Goal: Navigation & Orientation: Find specific page/section

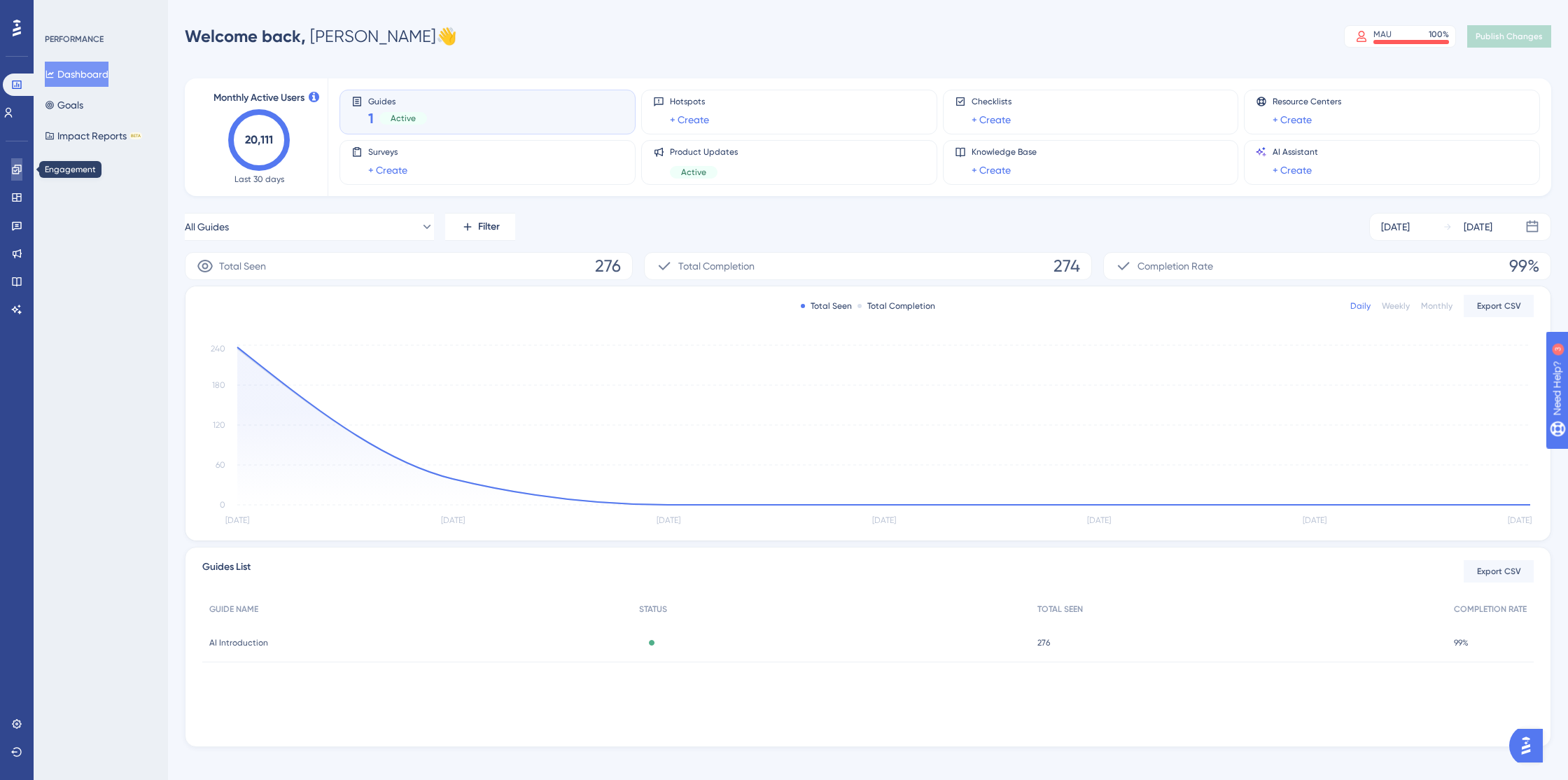
click at [15, 168] on icon at bounding box center [16, 169] width 11 height 11
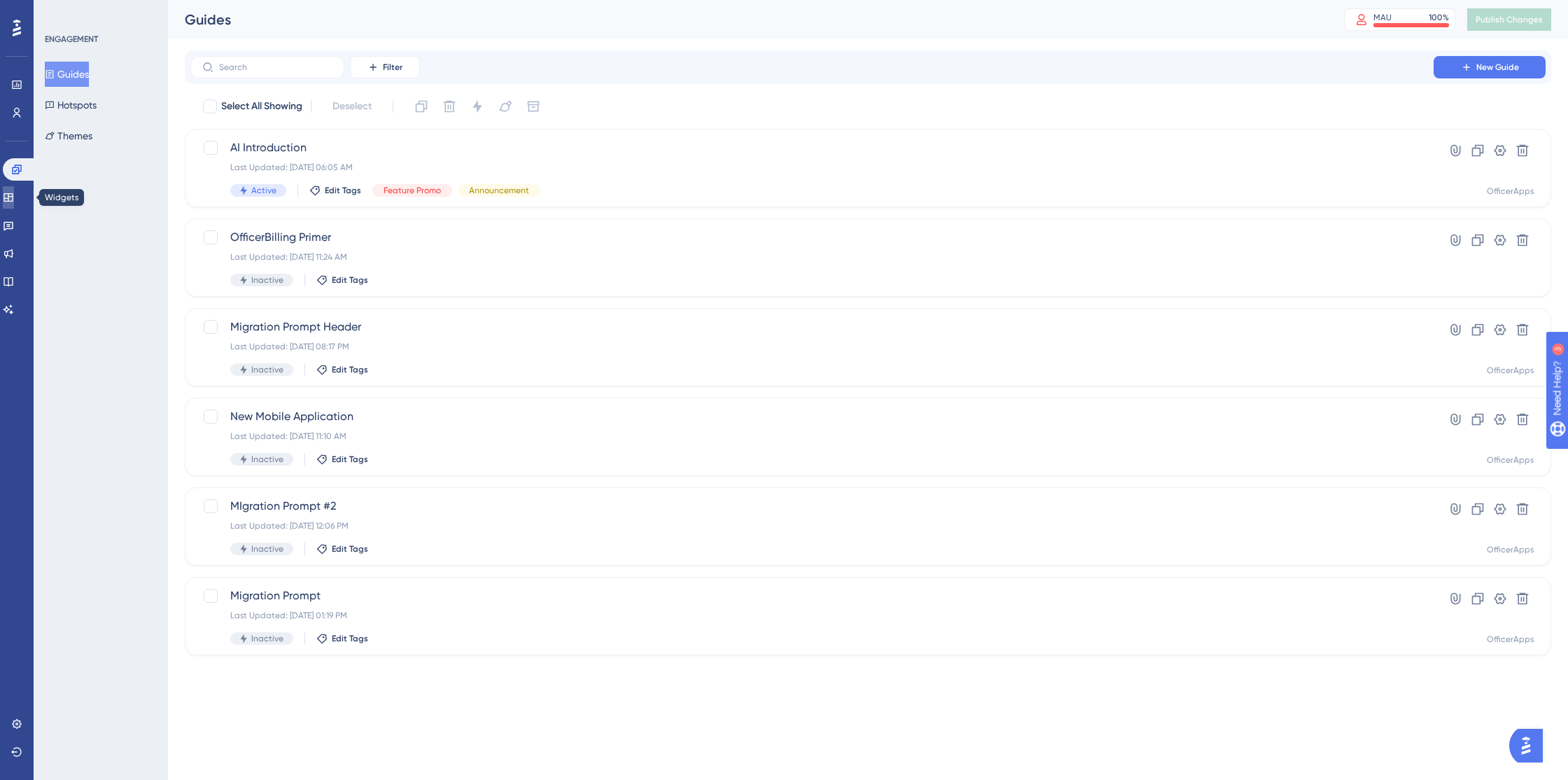
click at [13, 194] on icon at bounding box center [8, 197] width 9 height 8
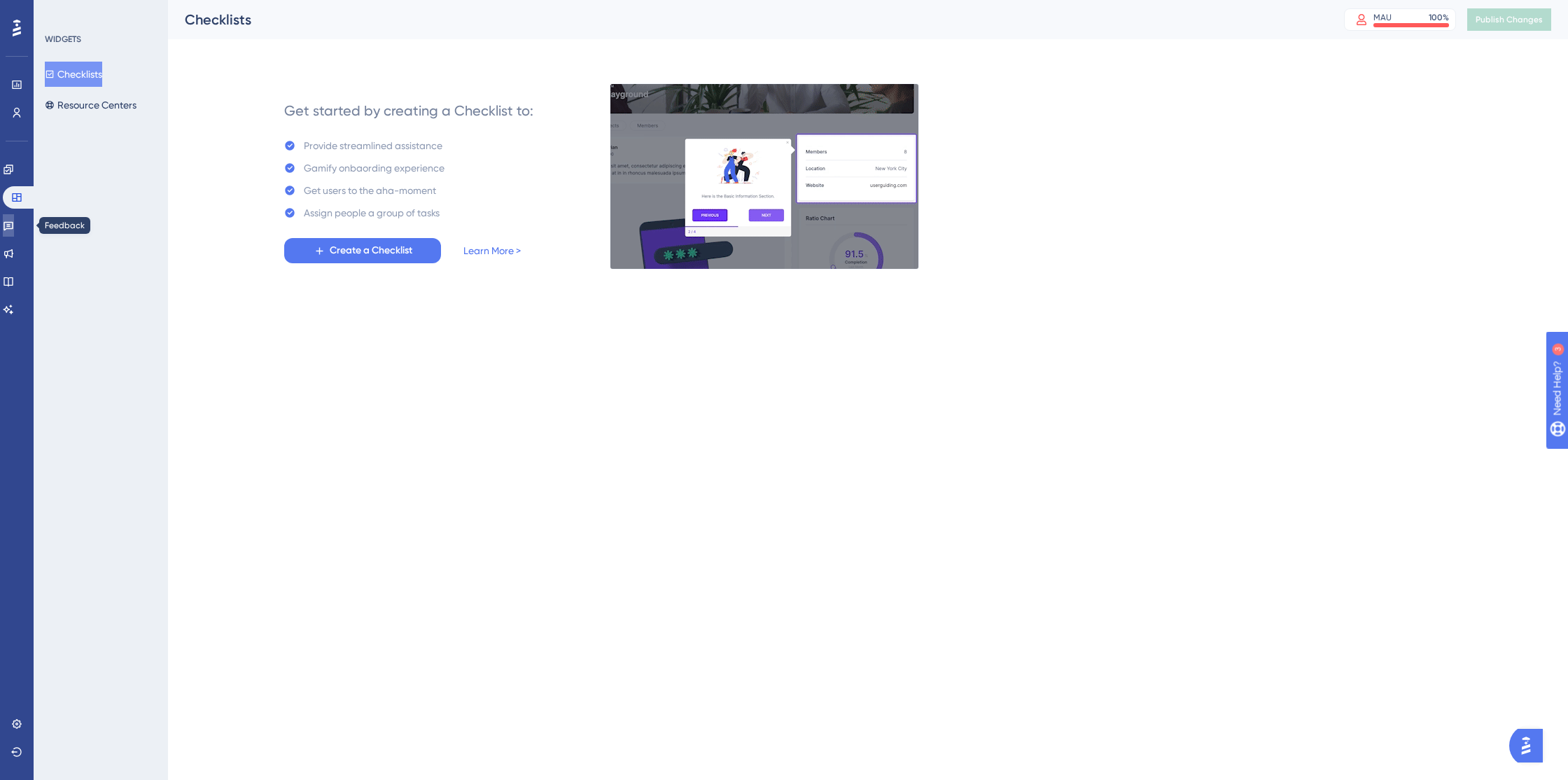
click at [14, 227] on icon at bounding box center [8, 225] width 11 height 11
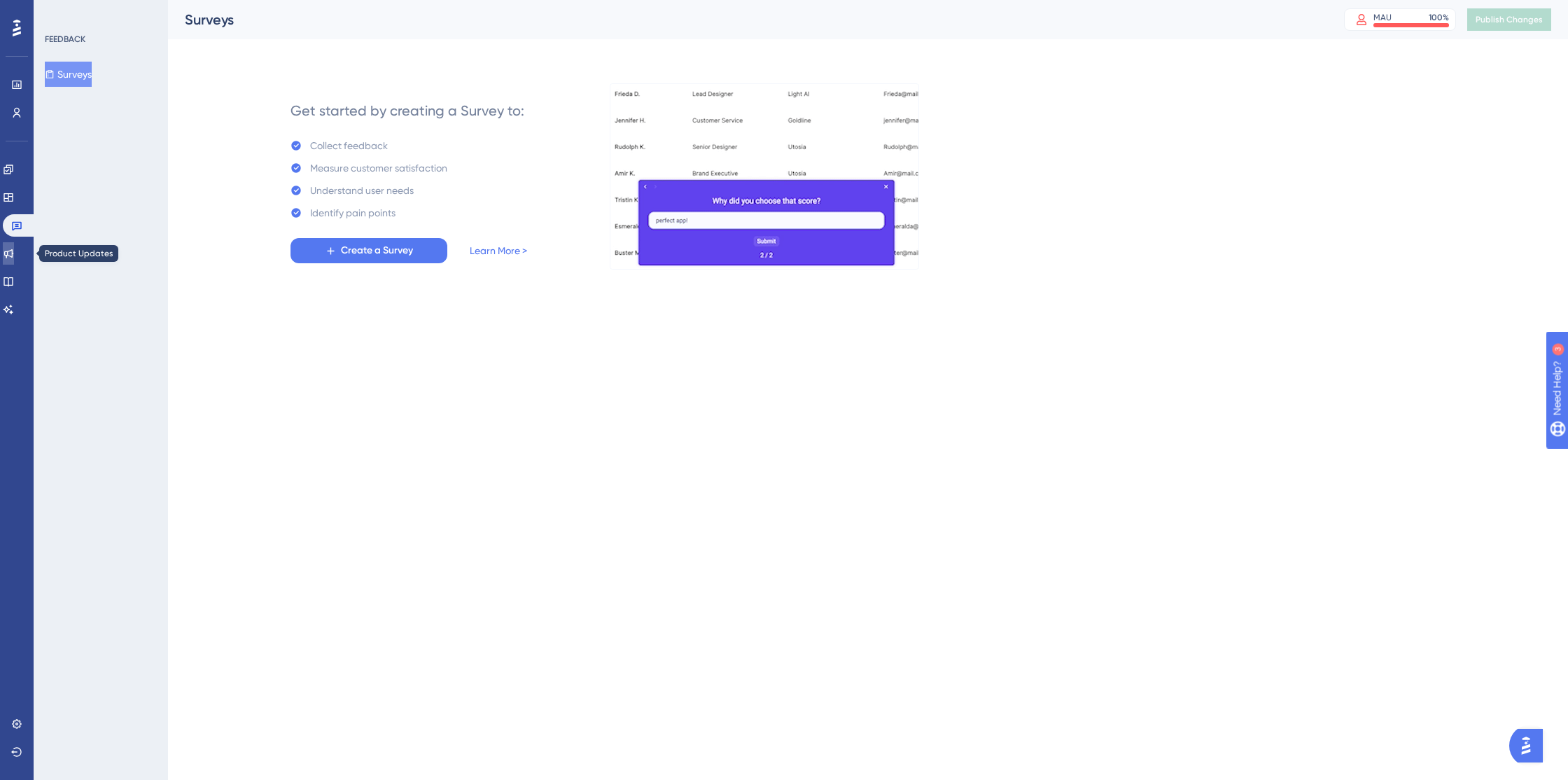
click at [13, 260] on link at bounding box center [8, 253] width 11 height 22
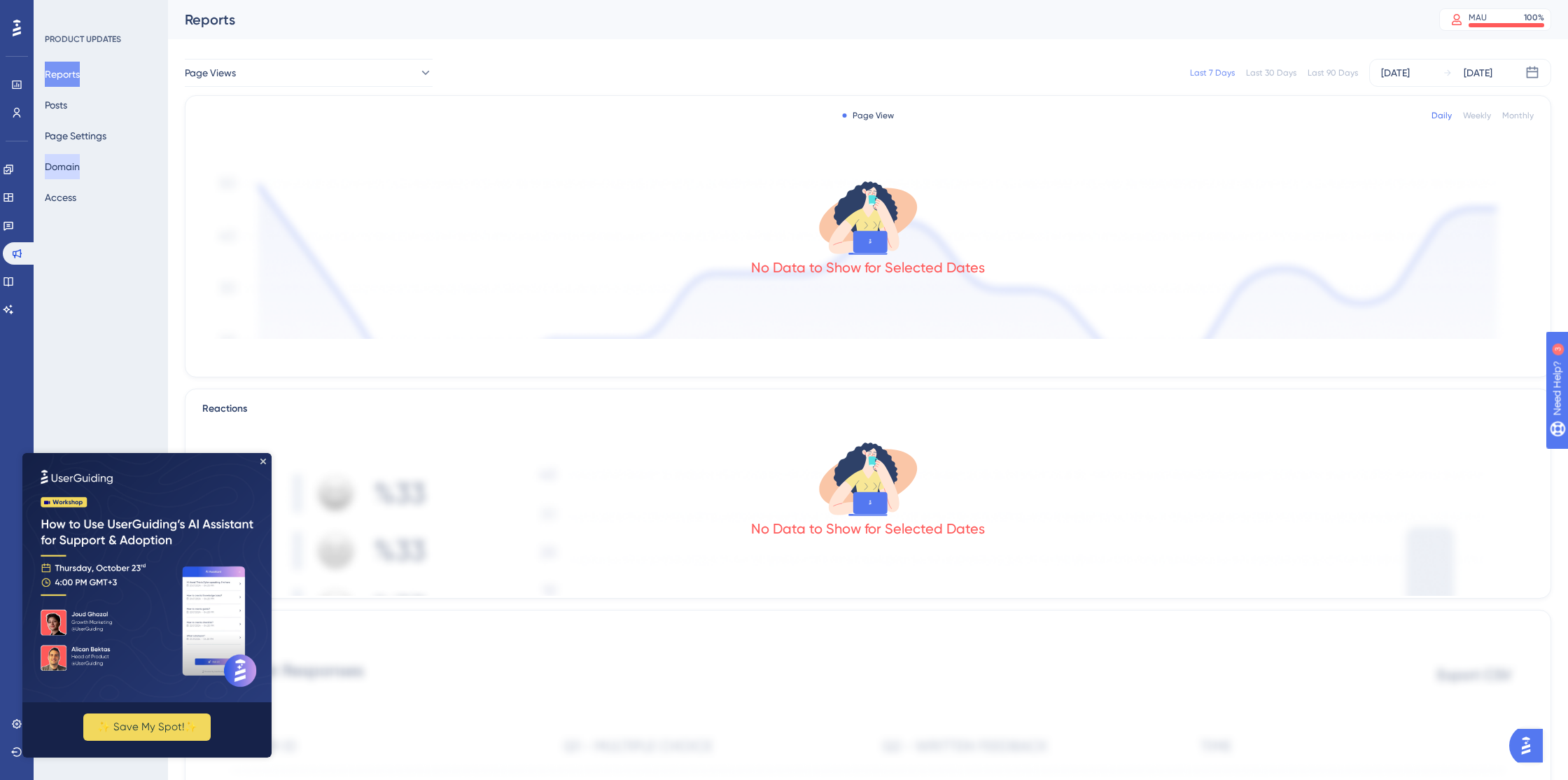
click at [80, 165] on button "Domain" at bounding box center [62, 167] width 35 height 25
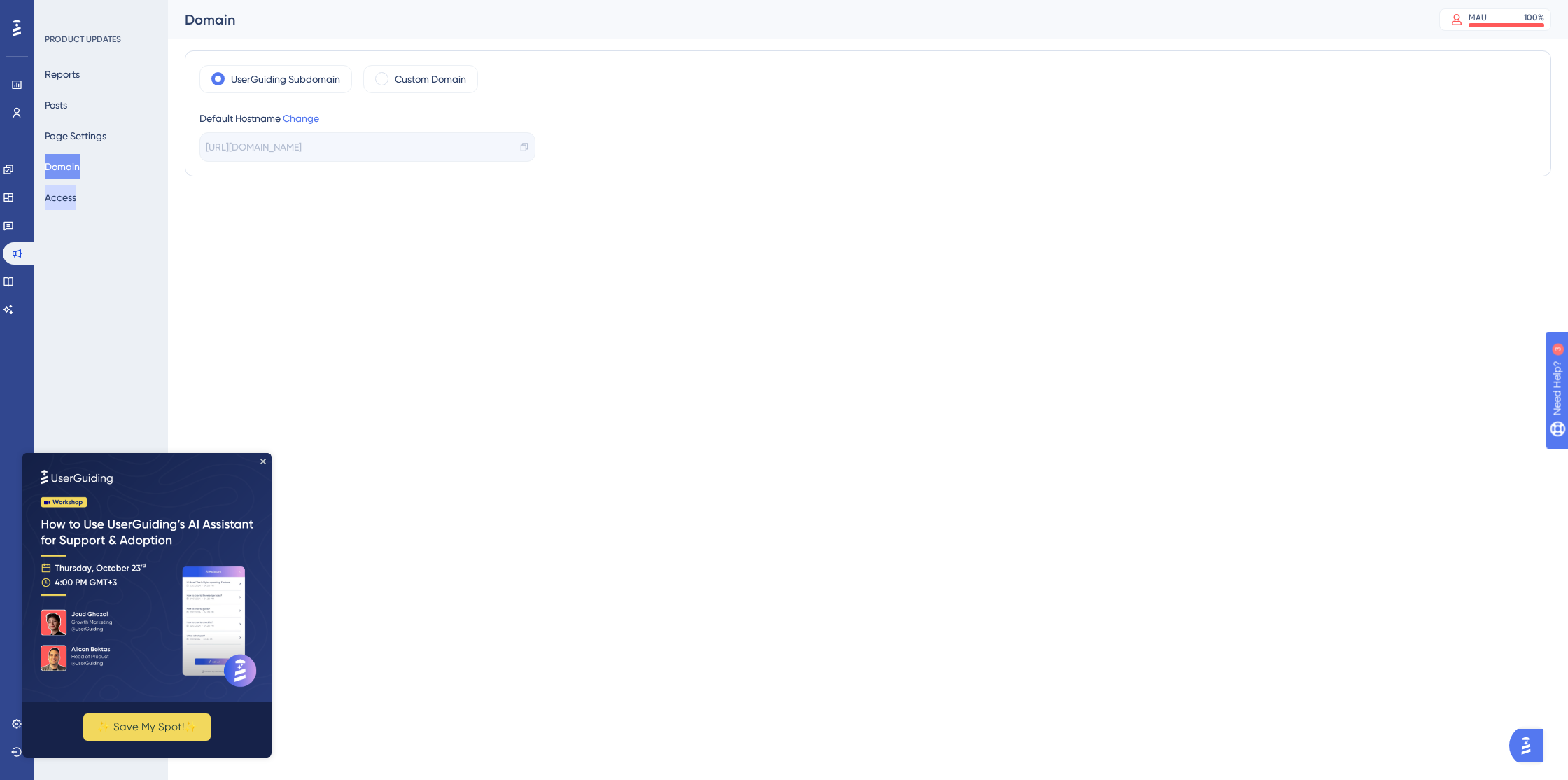
click at [65, 197] on button "Access" at bounding box center [60, 197] width 31 height 25
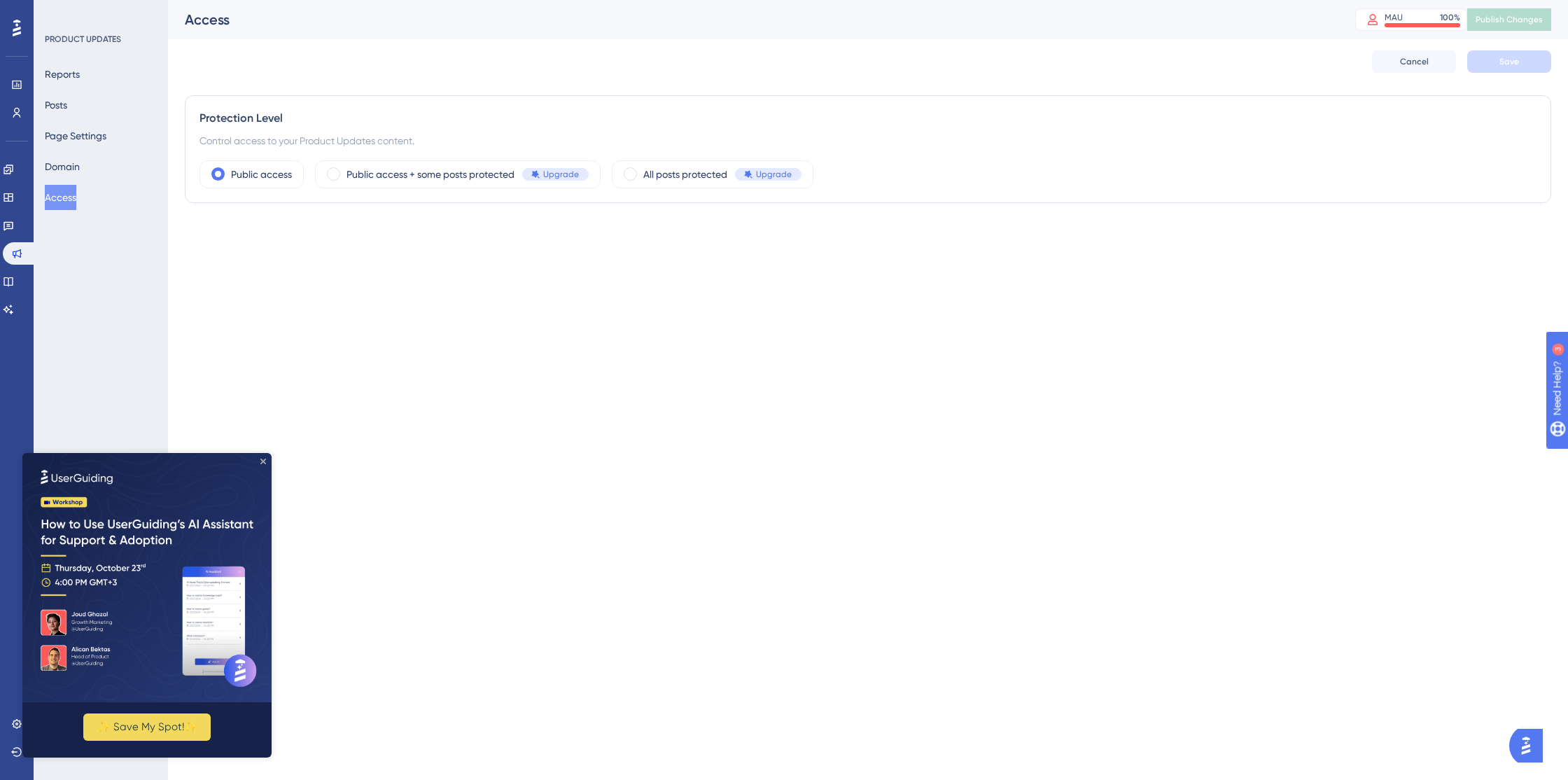
click at [261, 463] on icon "Close Preview" at bounding box center [263, 461] width 6 height 6
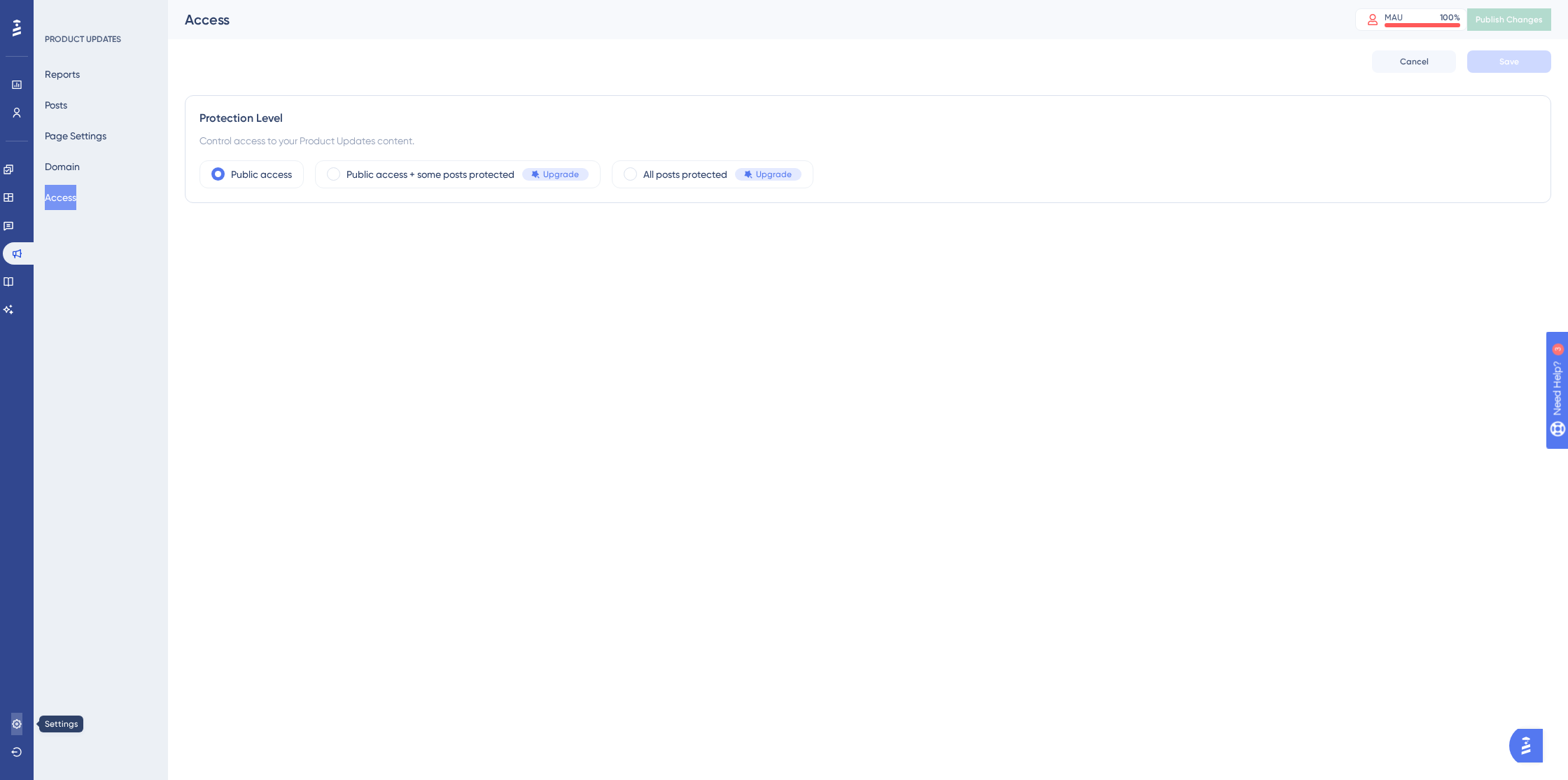
click at [17, 723] on icon at bounding box center [16, 723] width 9 height 9
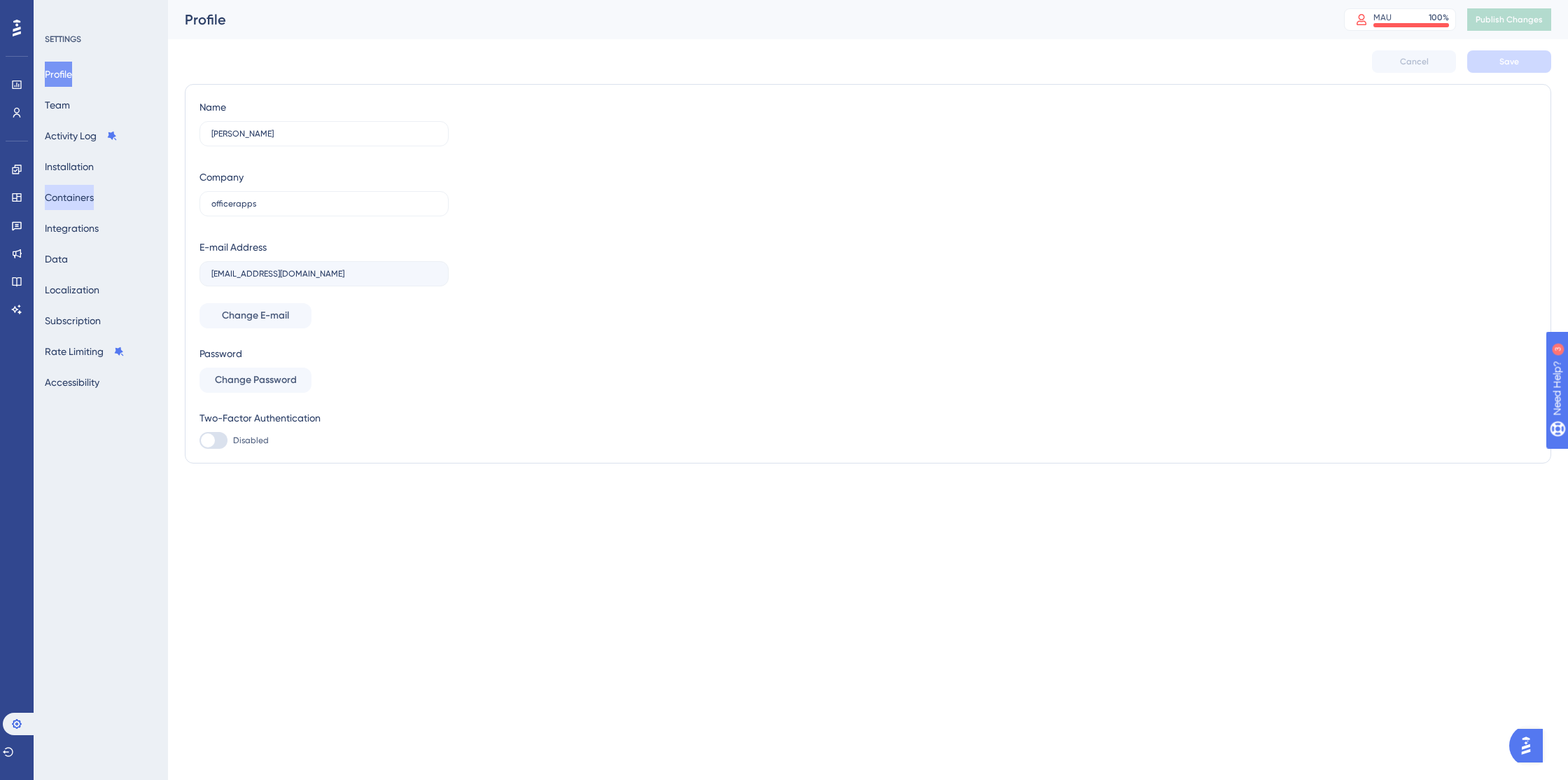
click at [94, 200] on button "Containers" at bounding box center [69, 197] width 49 height 25
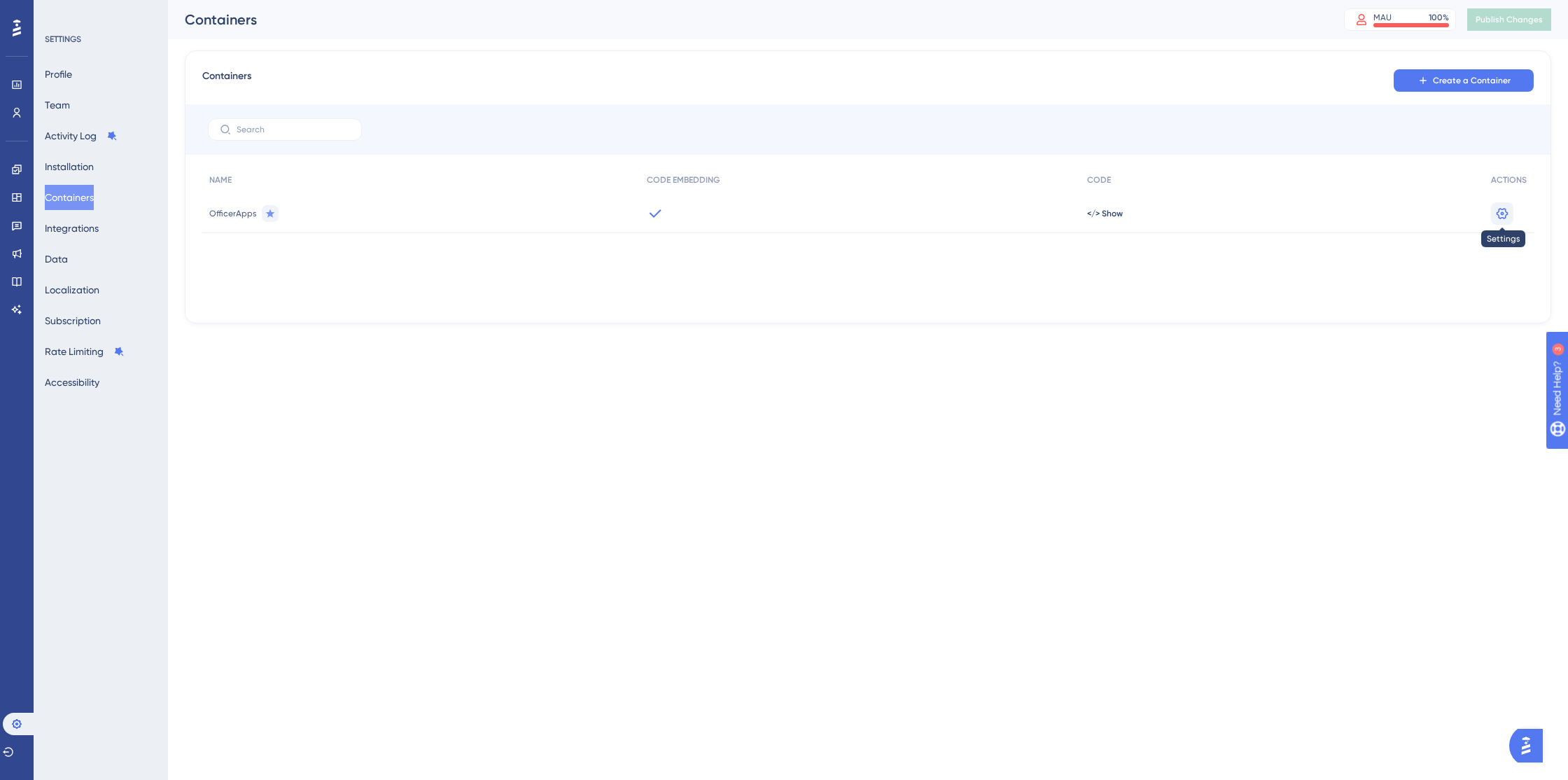
click at [1499, 215] on icon at bounding box center [1502, 212] width 12 height 11
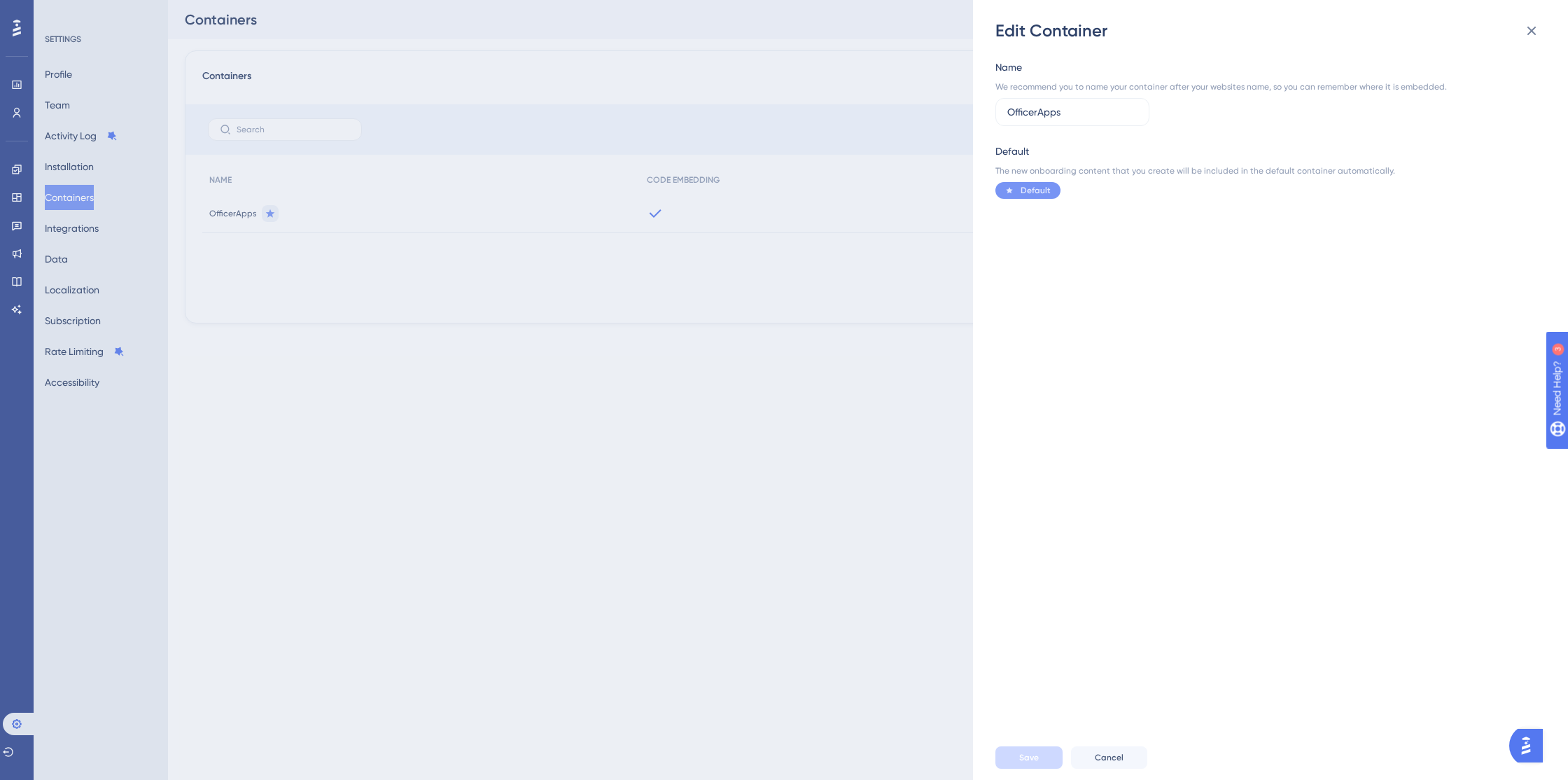
click at [906, 285] on div "Edit Container Name We recommend you to name your container after your websites…" at bounding box center [784, 390] width 1568 height 780
